Goal: Complete application form

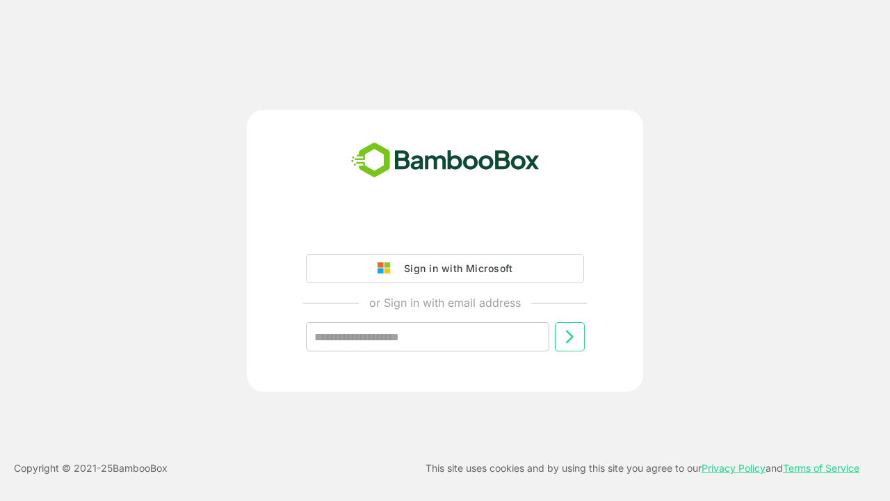
type input "**********"
click at [570, 337] on icon at bounding box center [569, 336] width 17 height 17
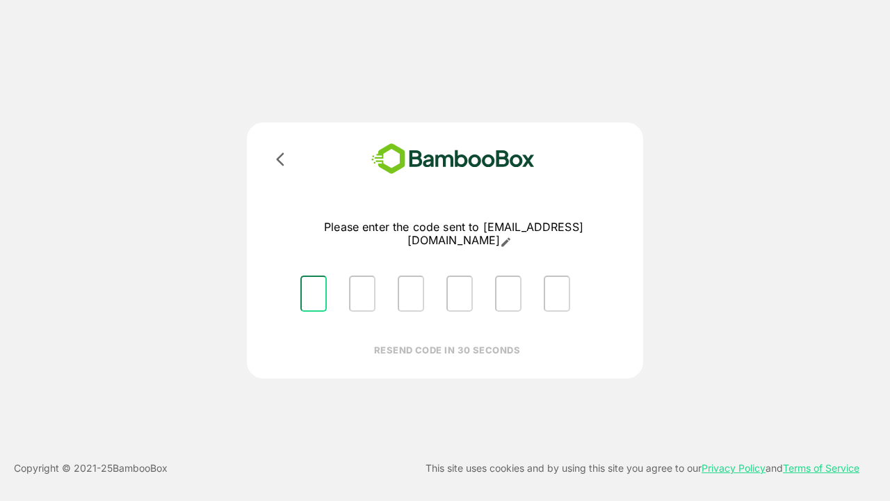
type input "*"
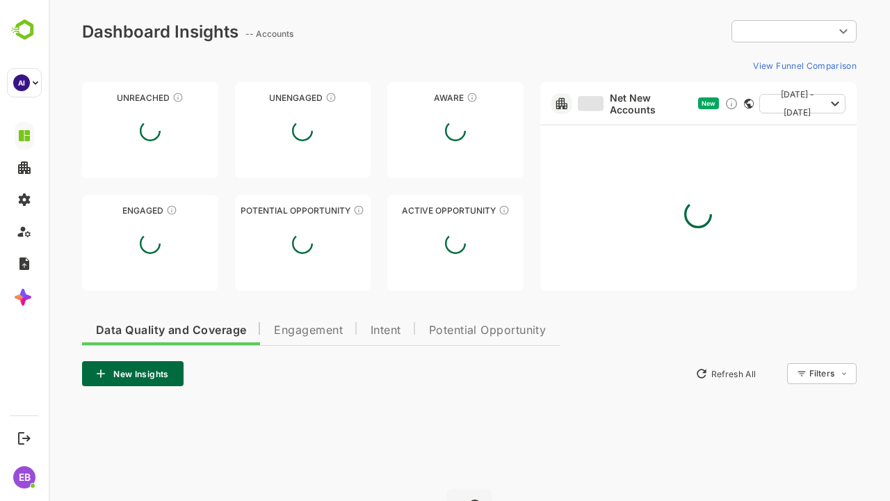
type input "**********"
